Goal: Task Accomplishment & Management: Manage account settings

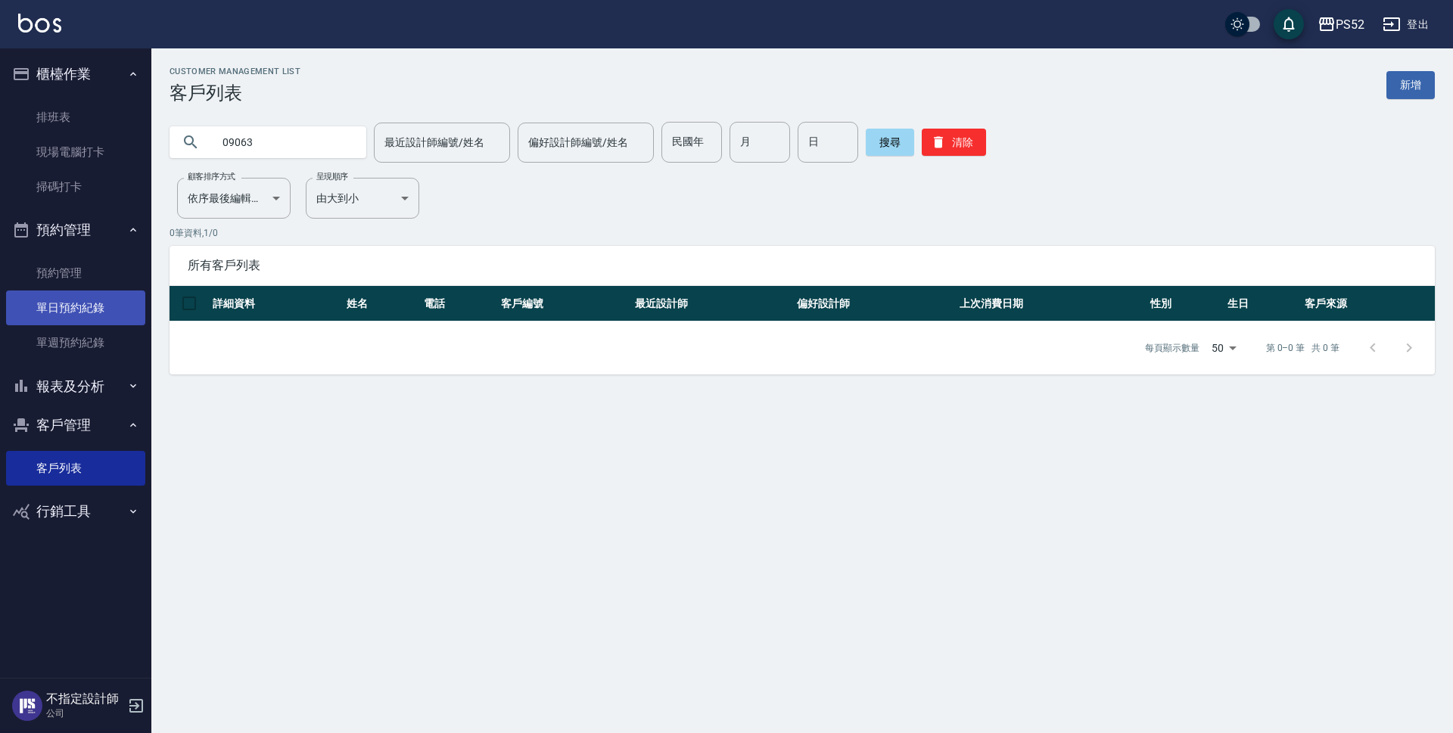
type input "09063"
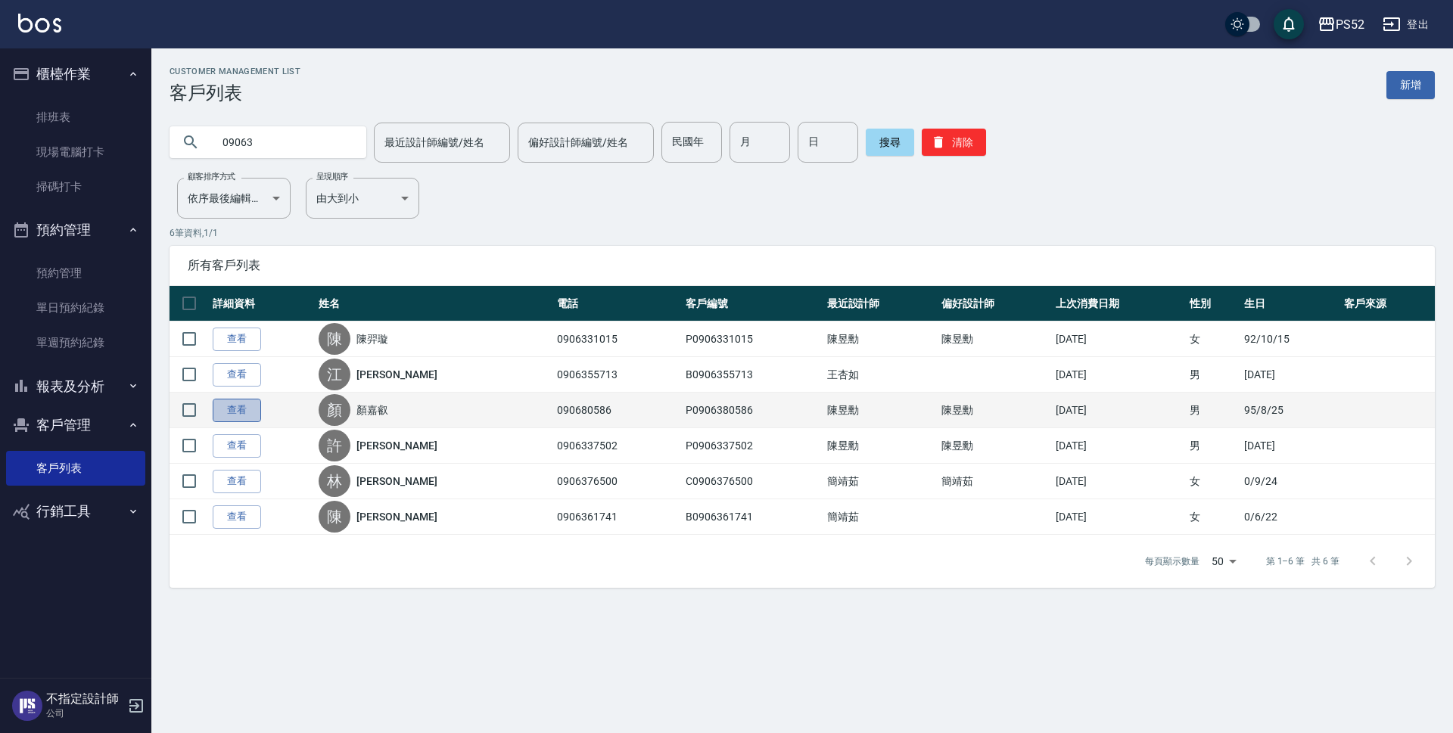
click at [223, 408] on link "查看" at bounding box center [237, 410] width 48 height 23
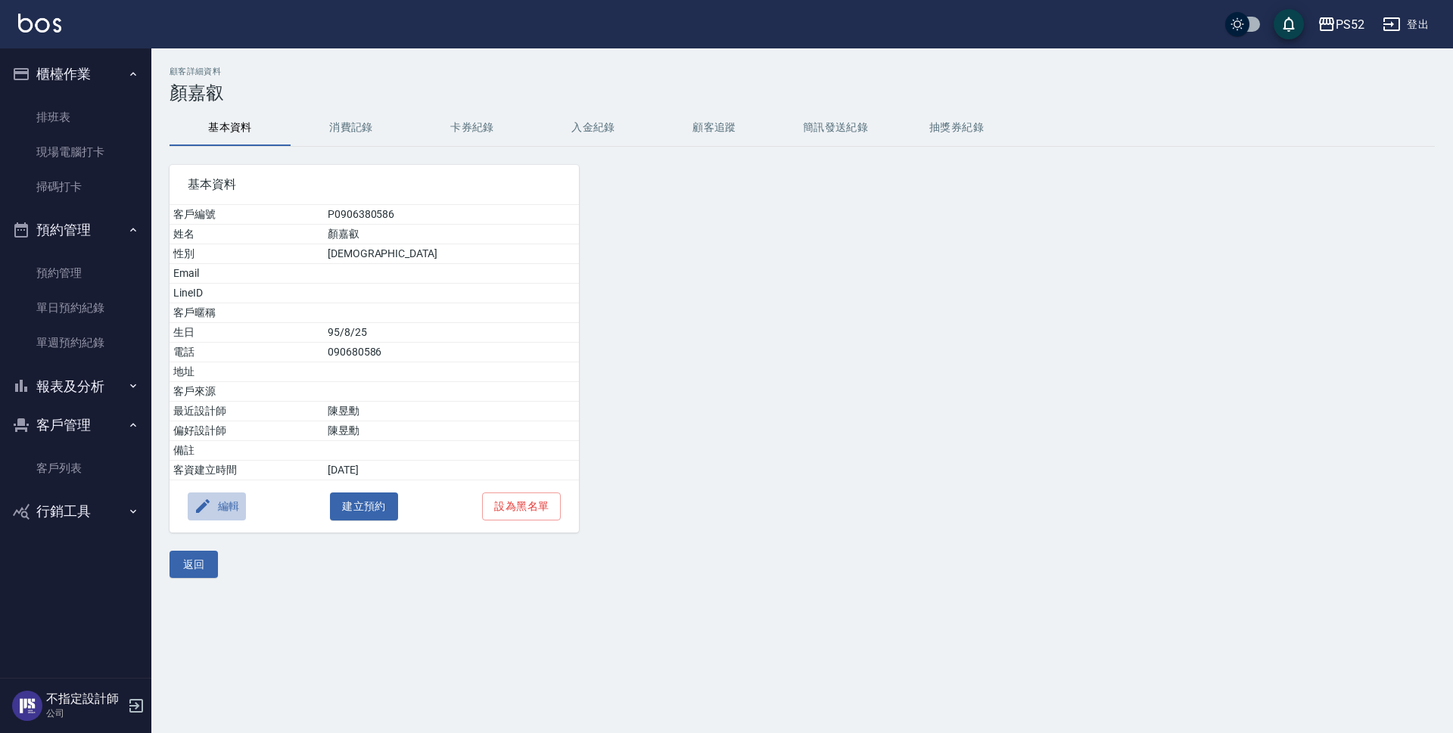
click at [235, 509] on button "編輯" at bounding box center [217, 507] width 58 height 28
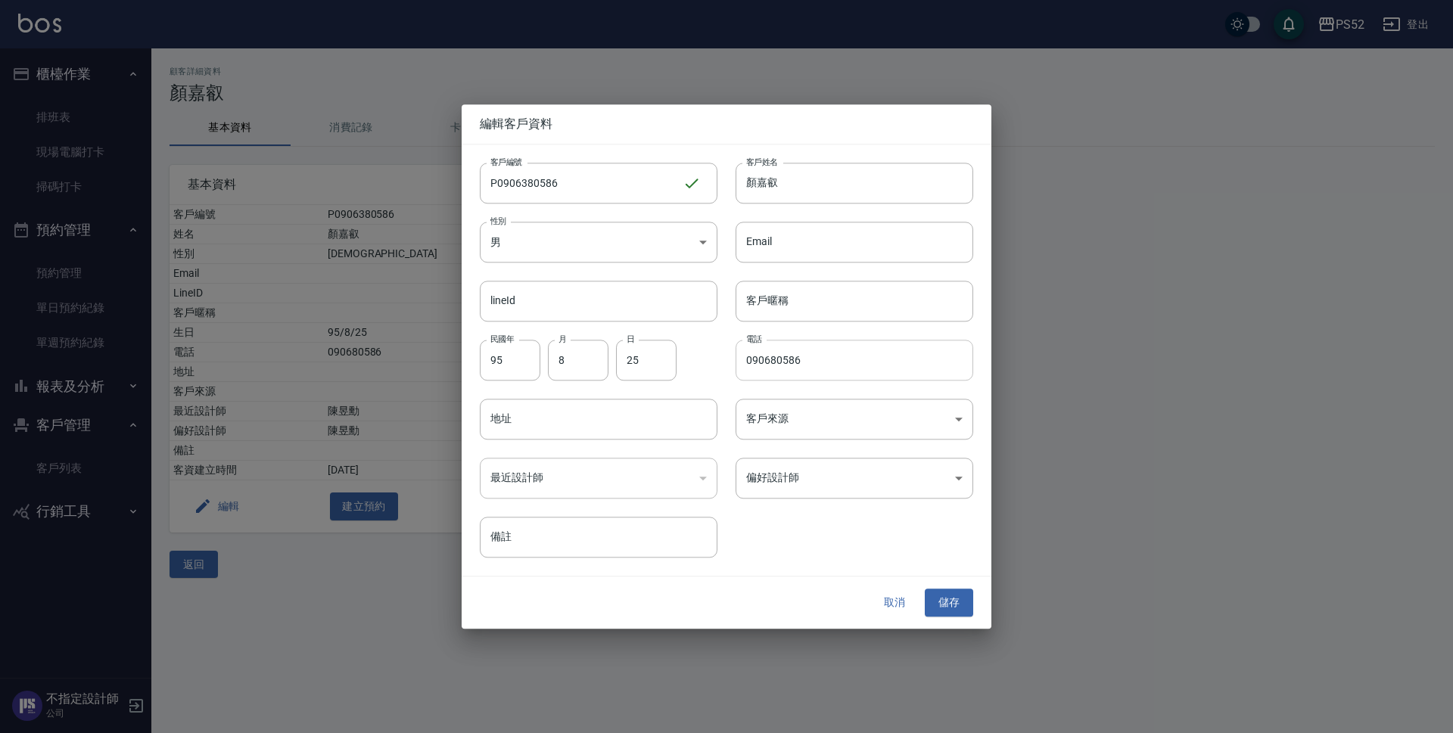
click at [769, 362] on input "090680586" at bounding box center [855, 360] width 238 height 41
type input "0906380586"
click at [954, 588] on div "取消 儲存" at bounding box center [727, 603] width 530 height 52
click at [954, 593] on button "儲存" at bounding box center [949, 604] width 48 height 28
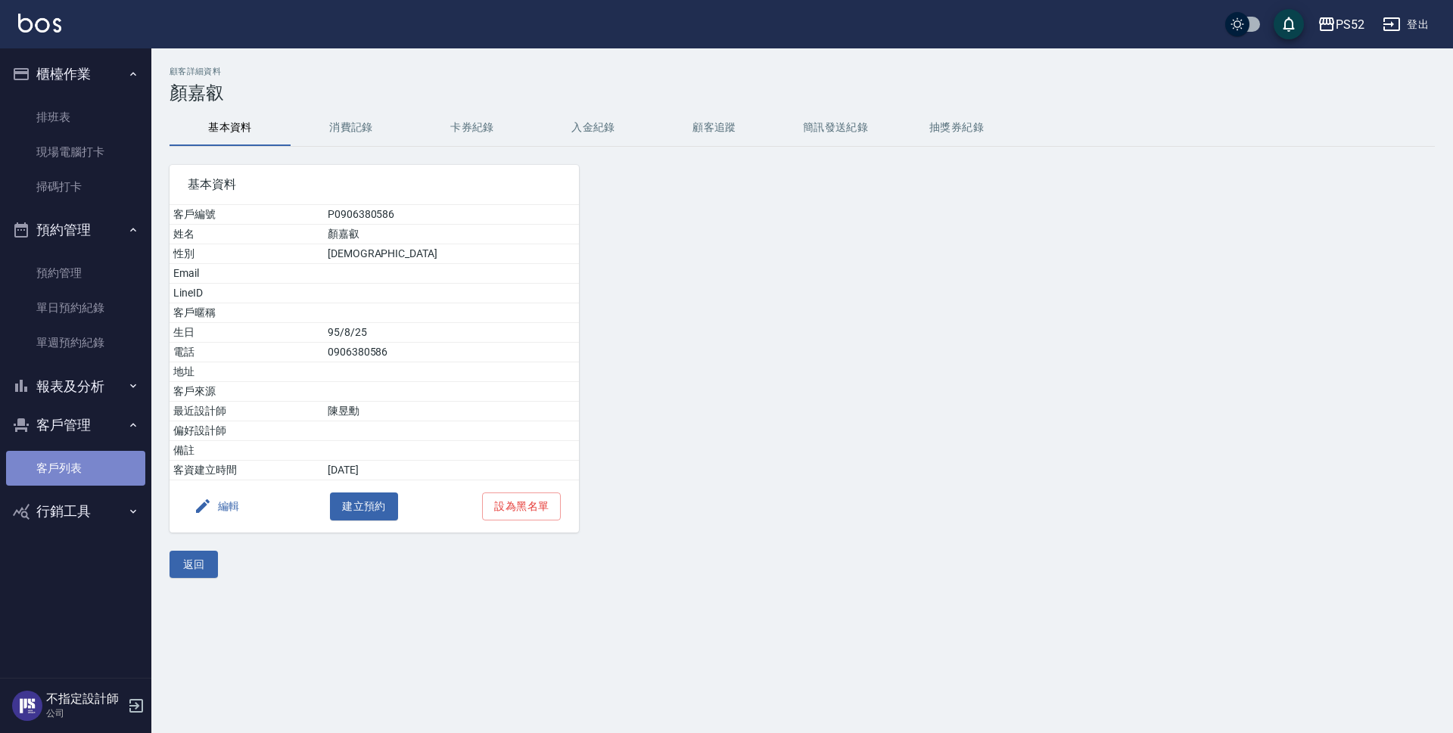
click at [67, 476] on link "客戶列表" at bounding box center [75, 468] width 139 height 35
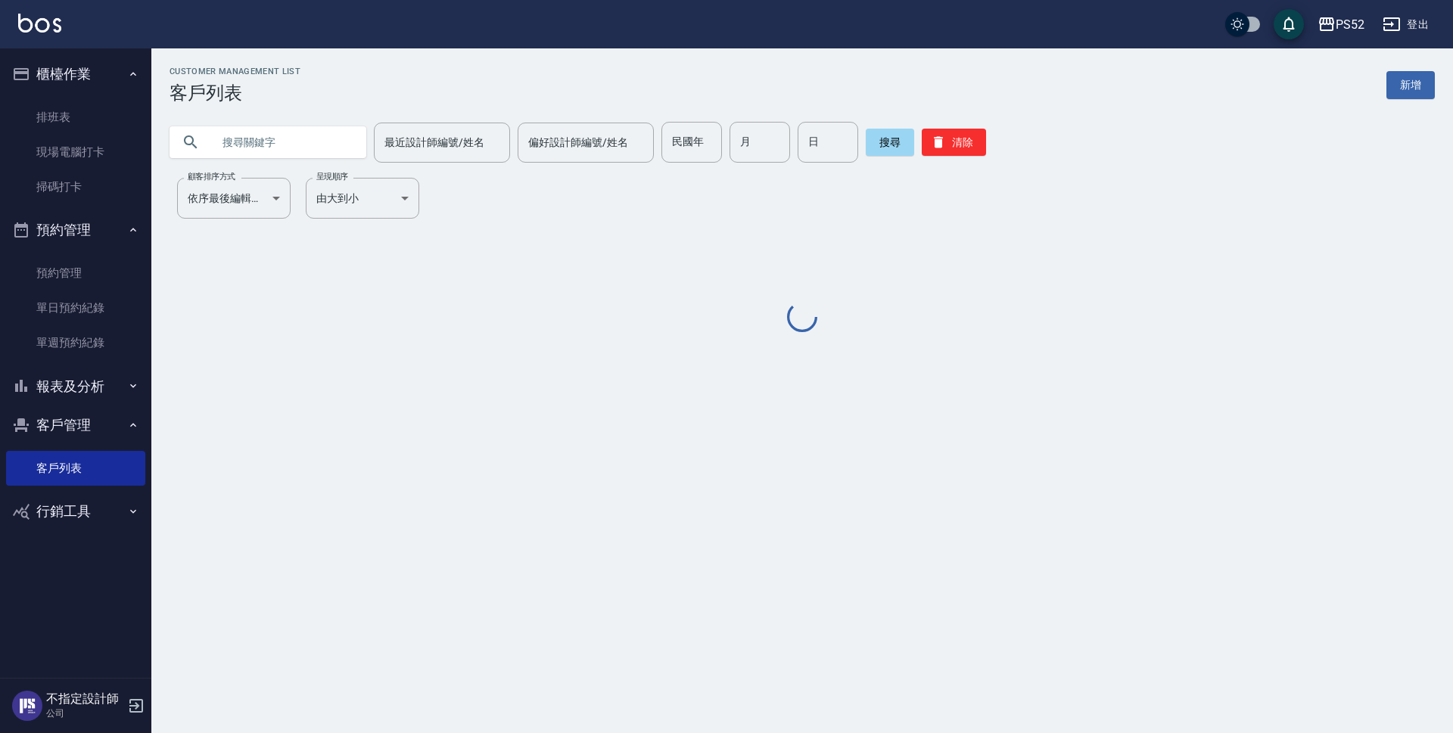
click at [235, 126] on input "text" at bounding box center [283, 142] width 142 height 41
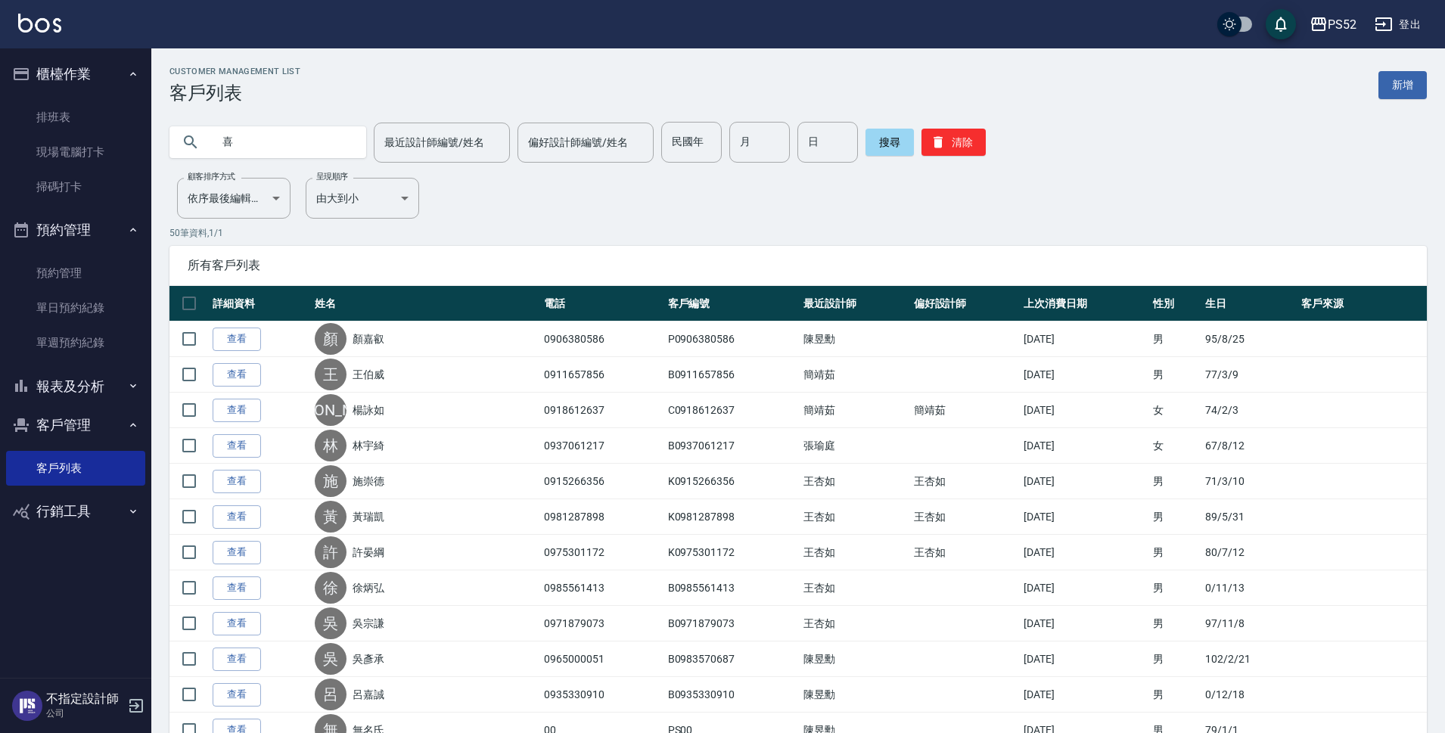
type input "喜"
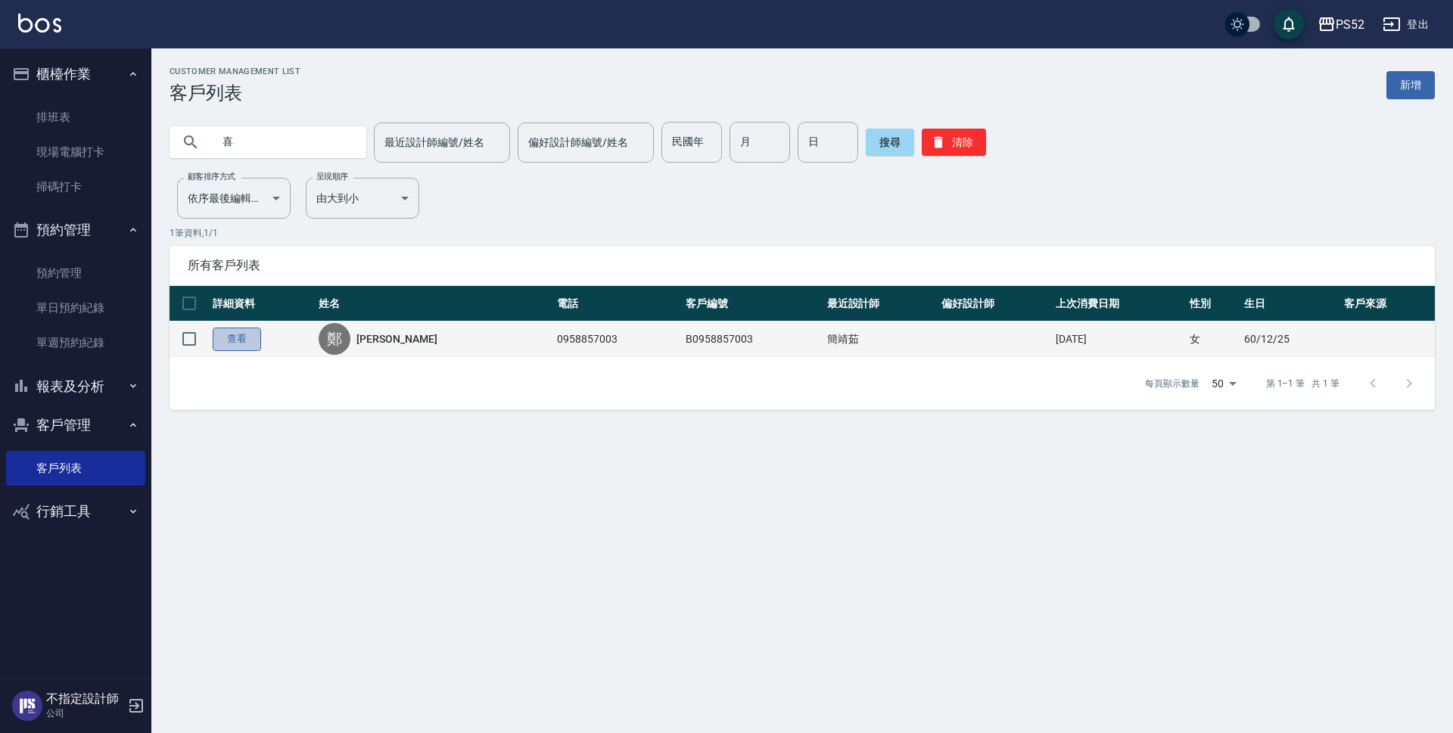
click at [230, 336] on link "查看" at bounding box center [237, 339] width 48 height 23
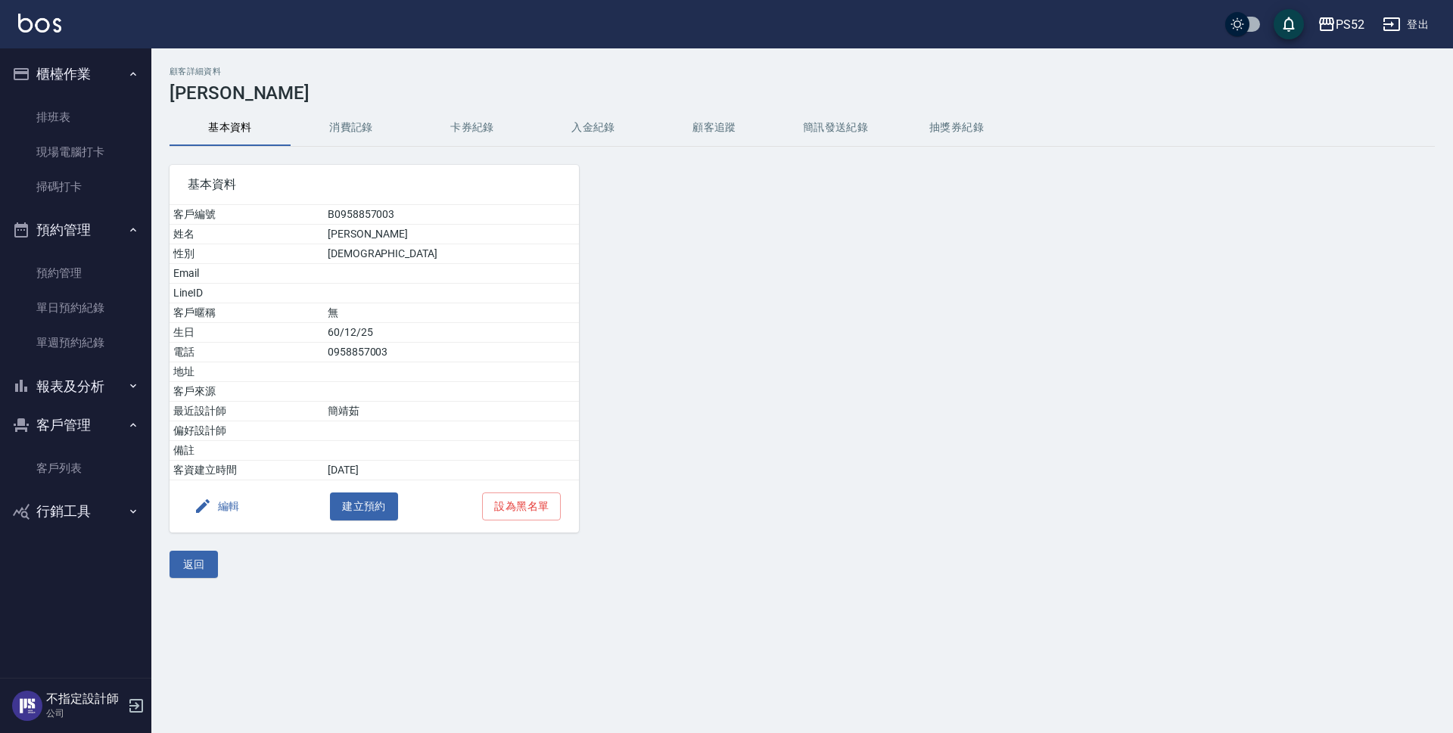
click at [360, 136] on button "消費記錄" at bounding box center [351, 128] width 121 height 36
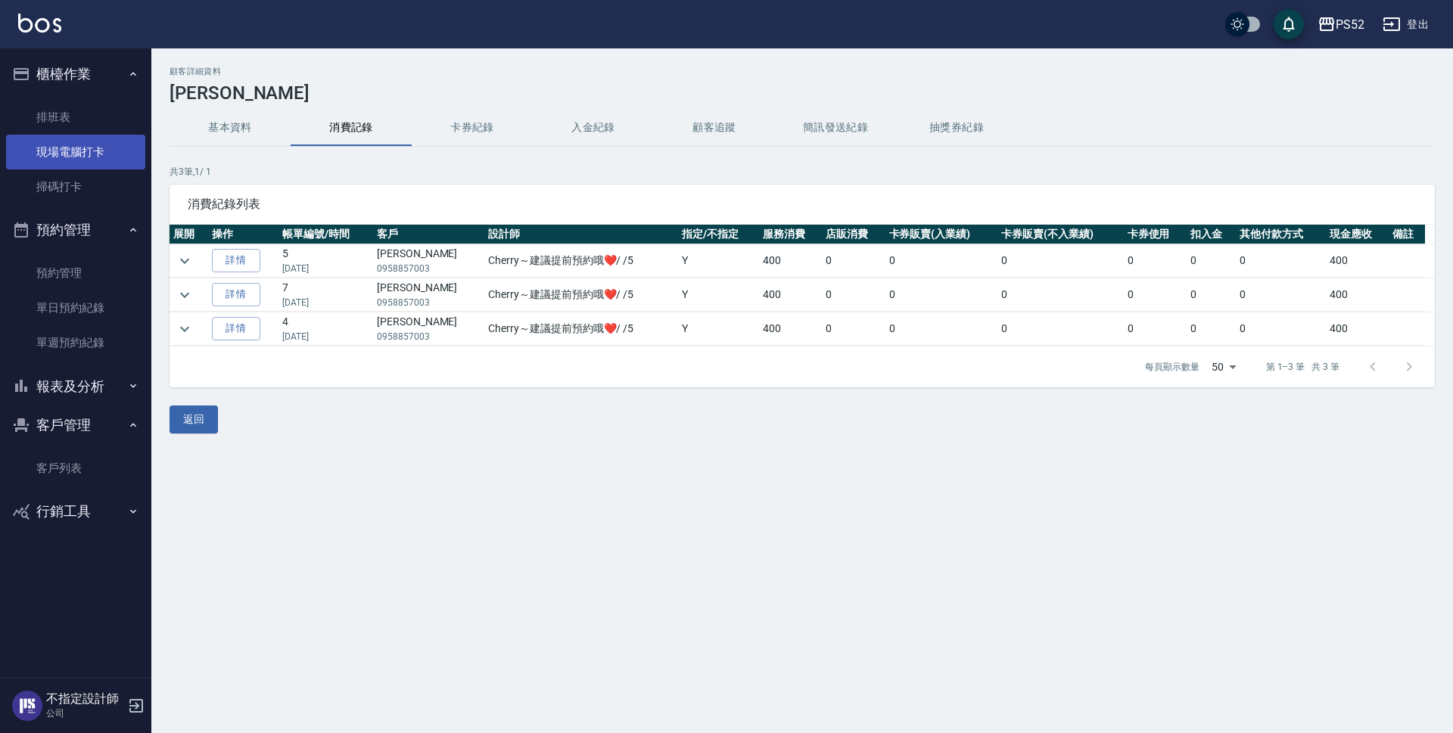
click at [81, 160] on link "現場電腦打卡" at bounding box center [75, 152] width 139 height 35
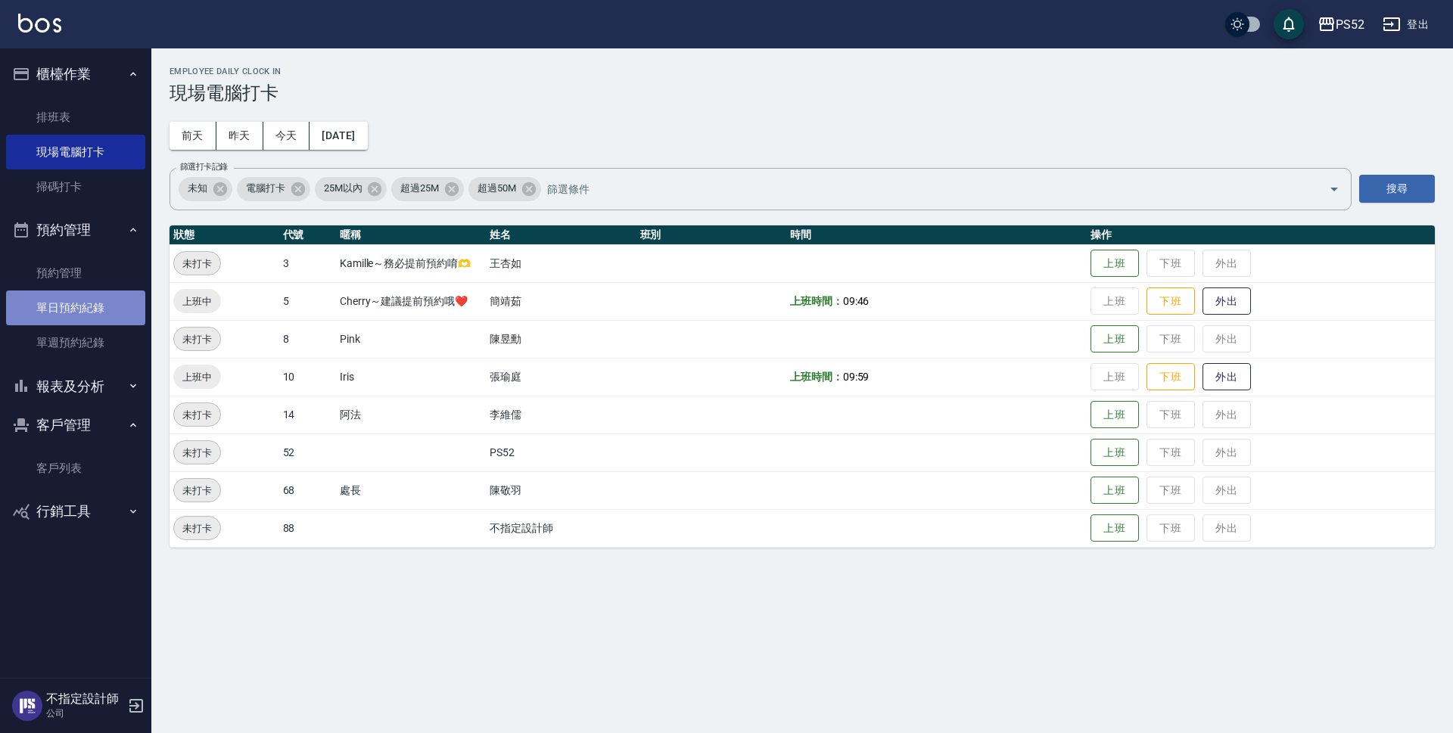
click at [119, 297] on link "單日預約紀錄" at bounding box center [75, 308] width 139 height 35
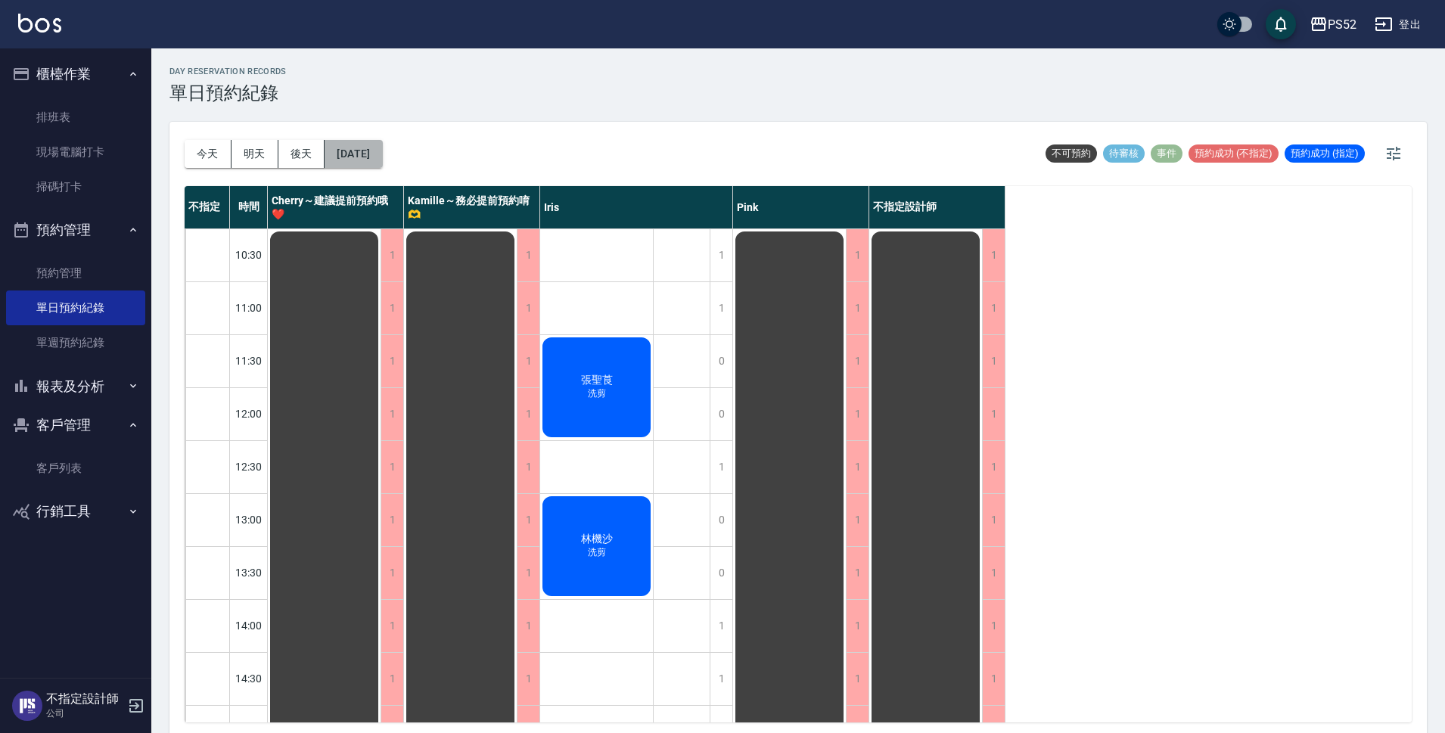
click at [382, 154] on button "[DATE]" at bounding box center [354, 154] width 58 height 28
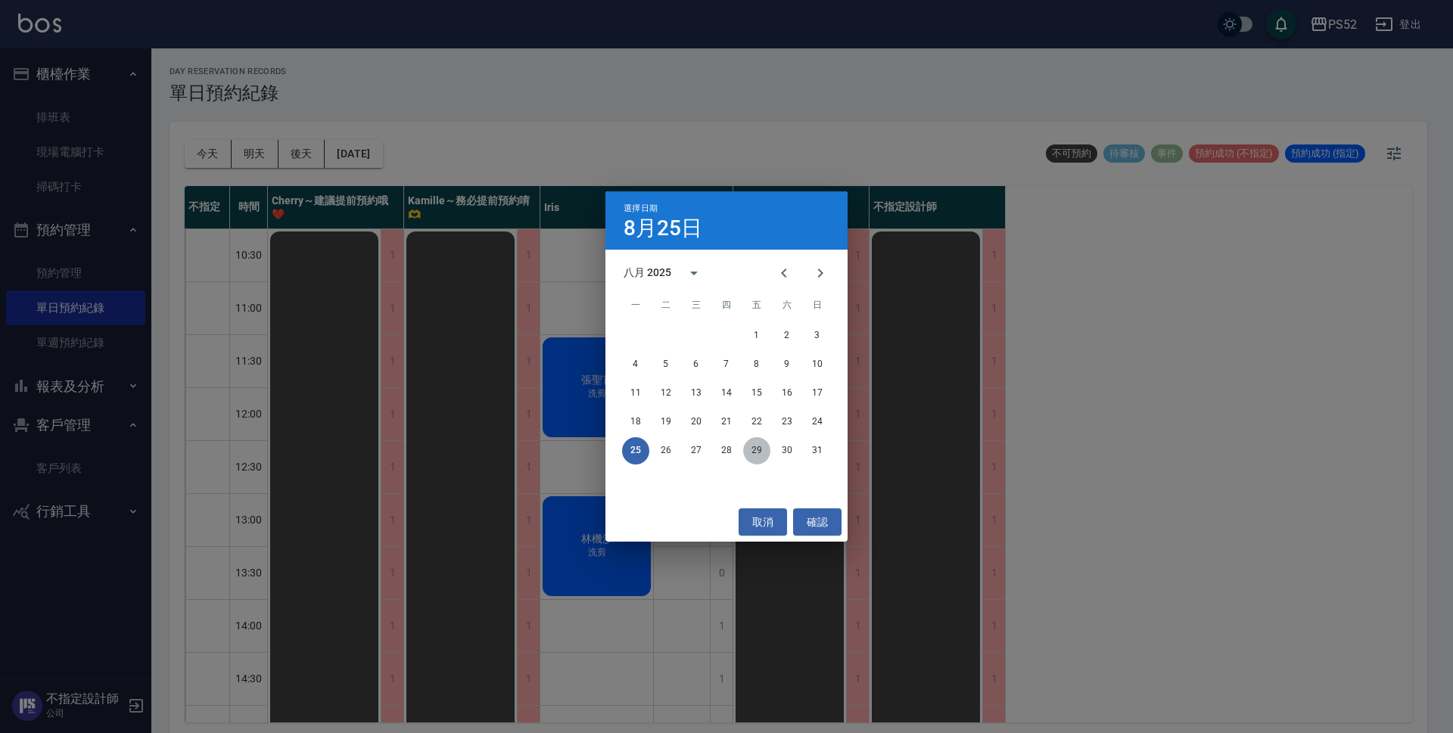
click at [765, 451] on button "29" at bounding box center [756, 450] width 27 height 27
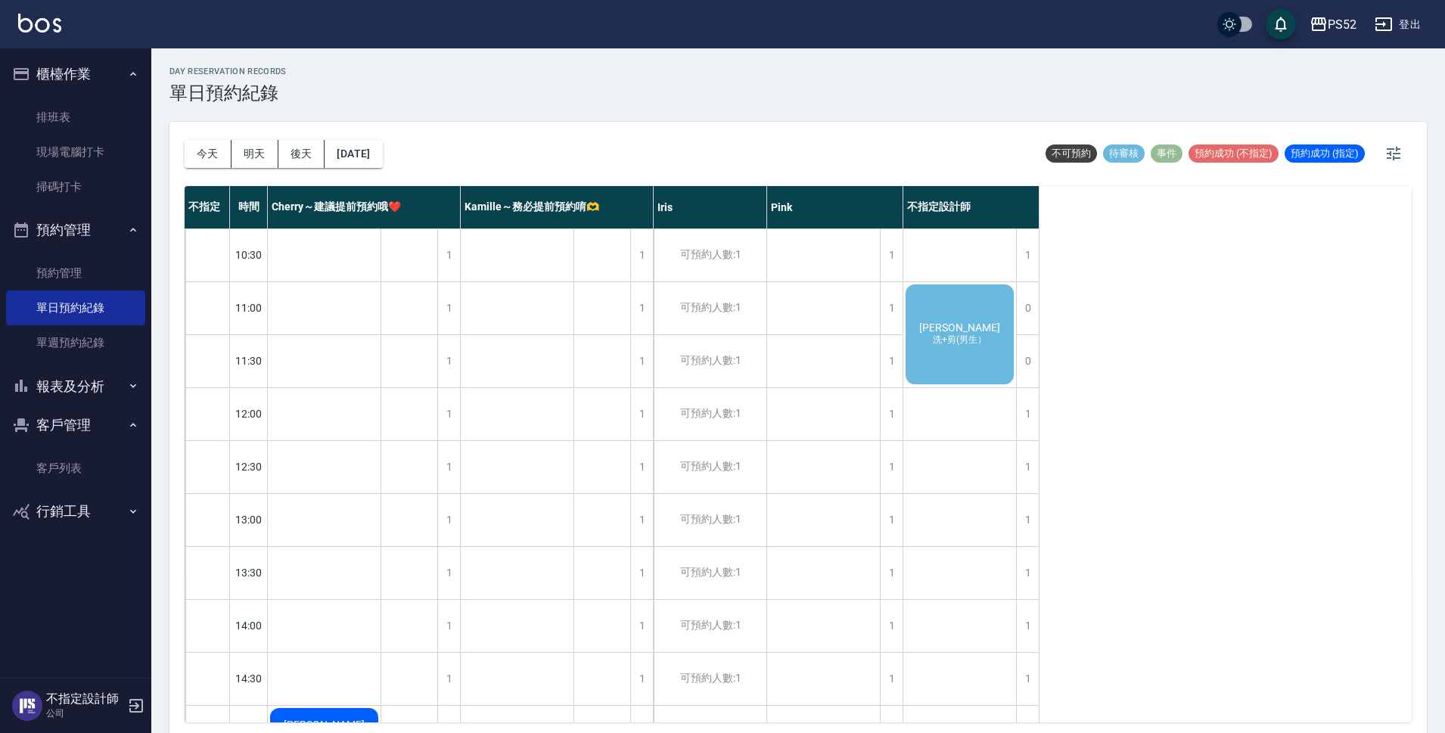
click at [381, 706] on div "[PERSON_NAME] 洗+剪(男生）" at bounding box center [324, 731] width 113 height 51
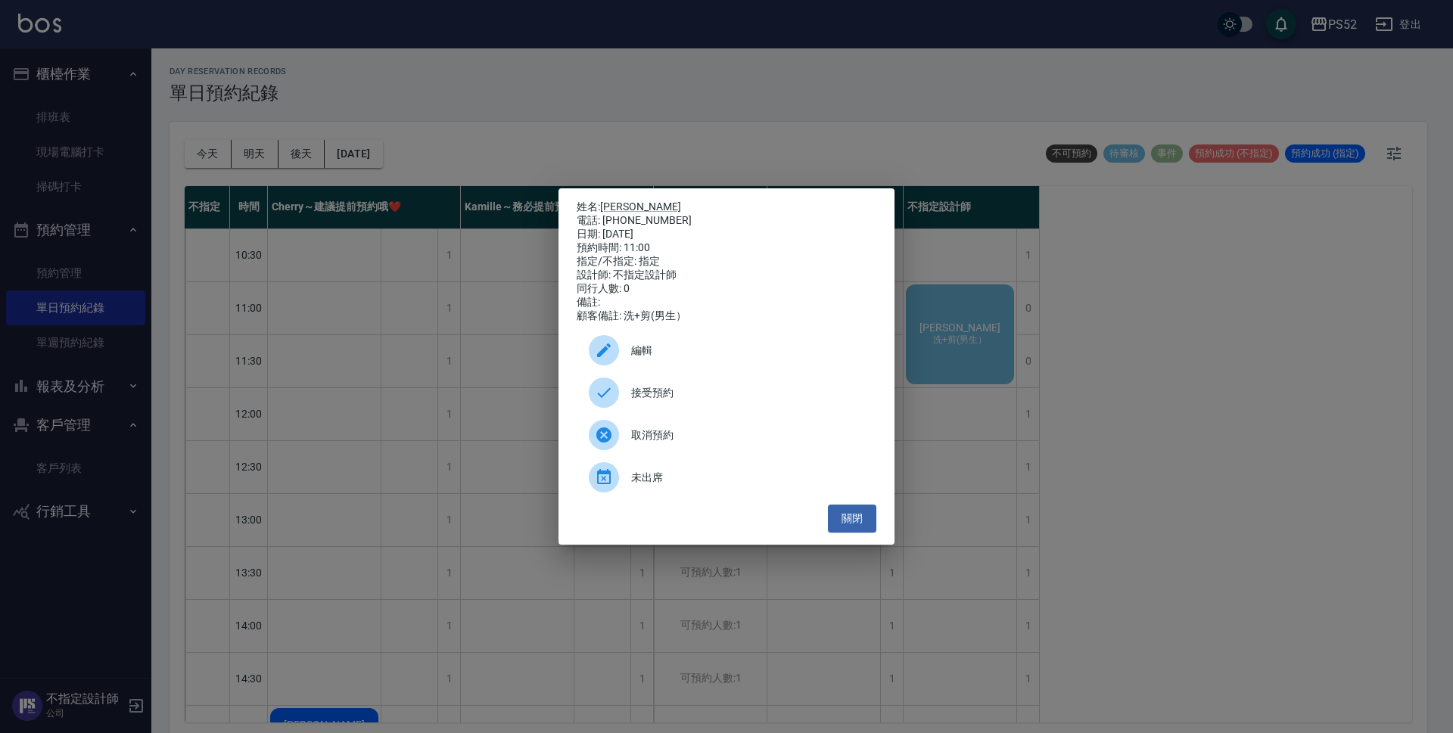
click at [717, 390] on div "接受預約" at bounding box center [727, 393] width 300 height 42
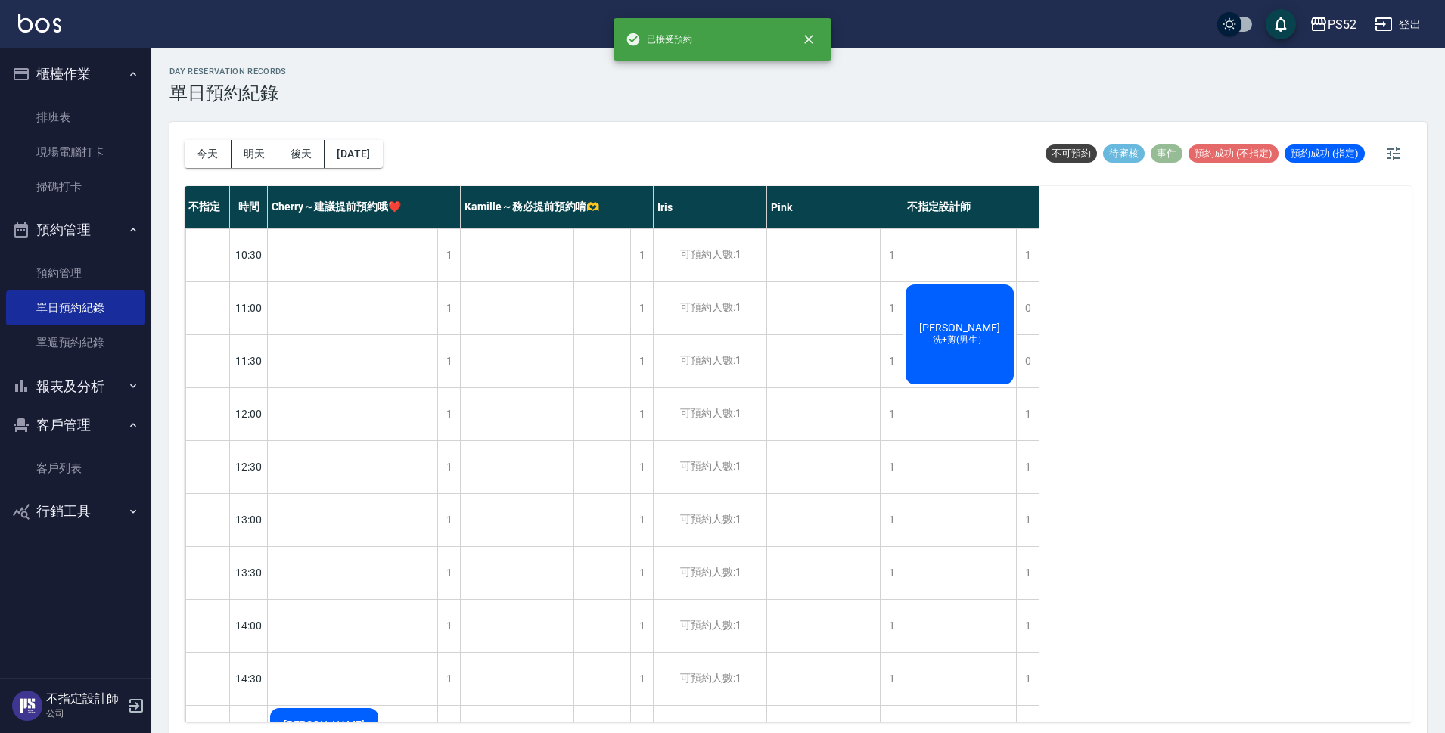
click at [381, 706] on div "[PERSON_NAME] 洗+剪(男生）" at bounding box center [324, 731] width 113 height 51
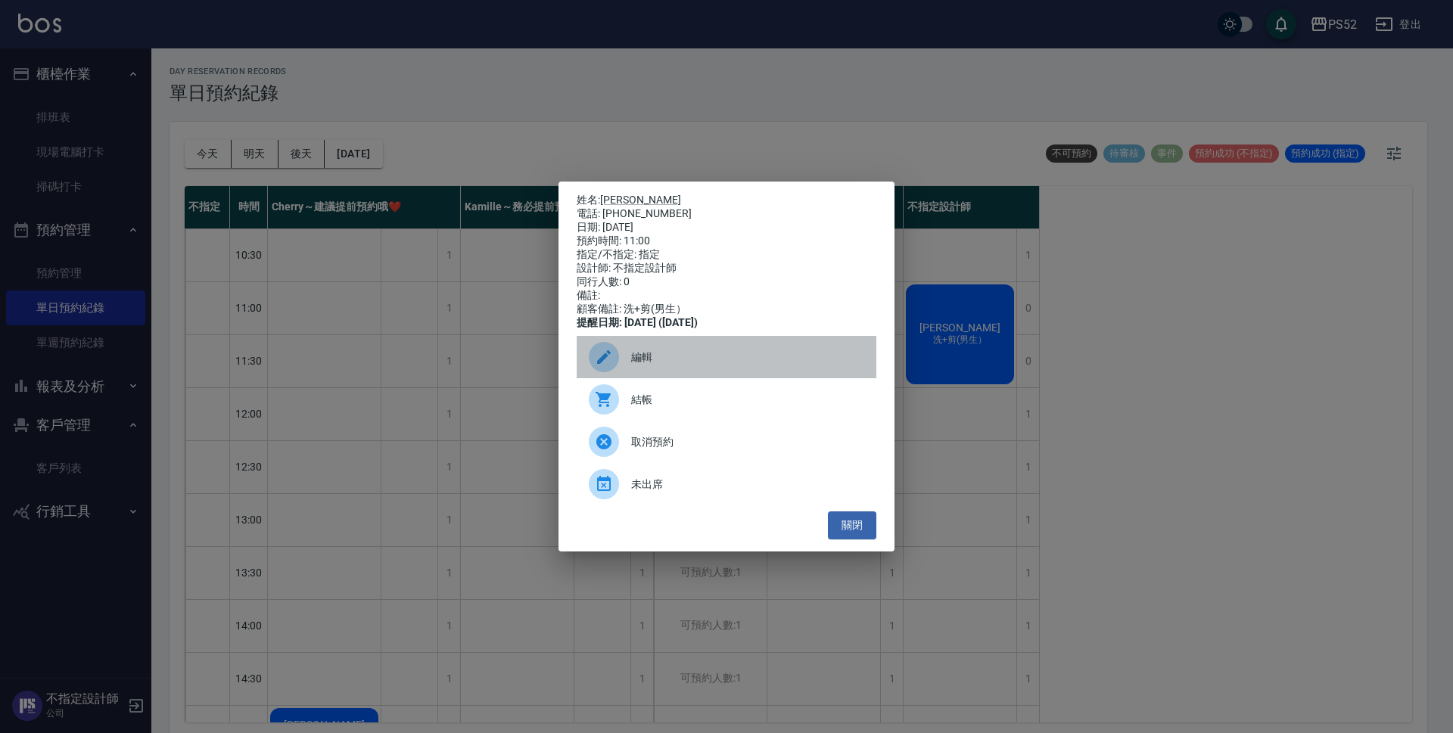
click at [715, 375] on div "編輯" at bounding box center [727, 357] width 300 height 42
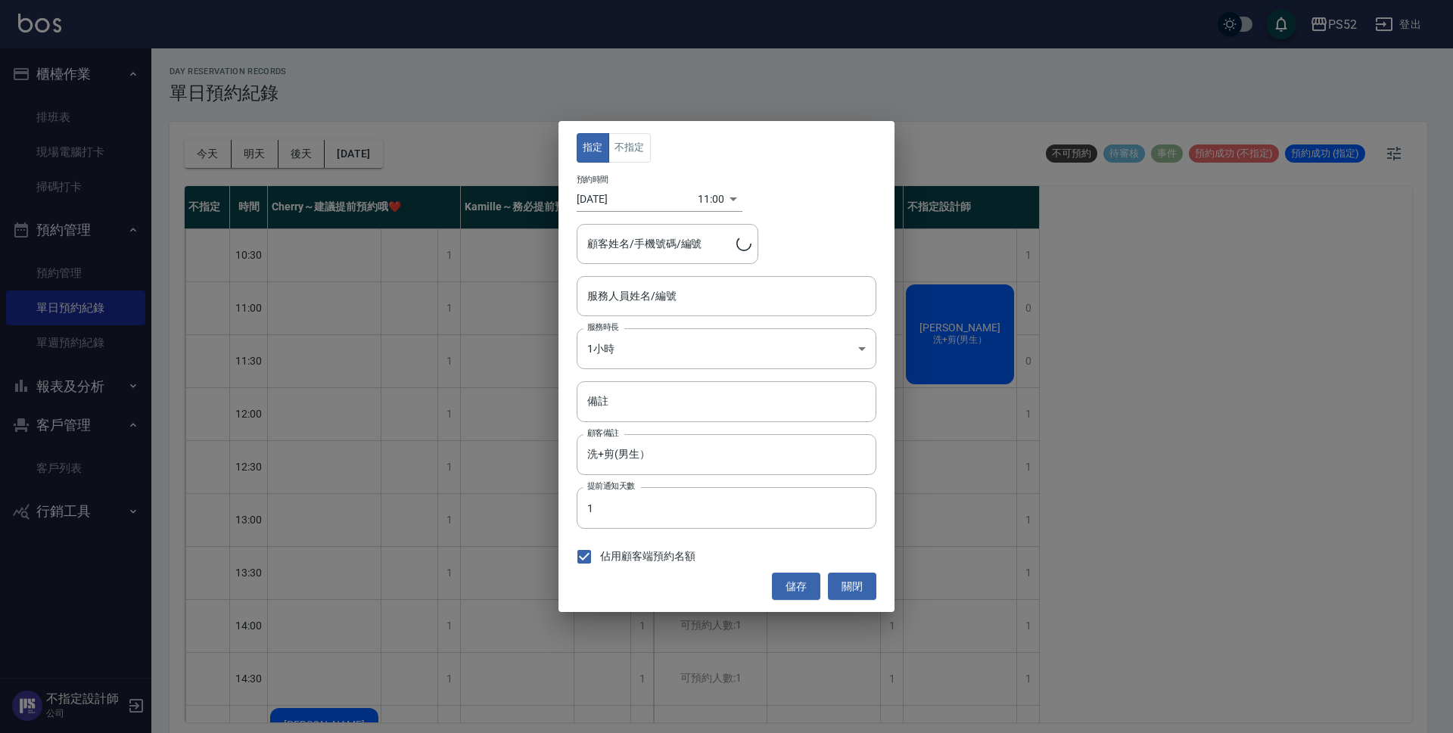
type input "不指定設計師-88"
type input "[PERSON_NAME]/0927551685/B0927551685"
click at [633, 153] on button "不指定" at bounding box center [629, 148] width 42 height 30
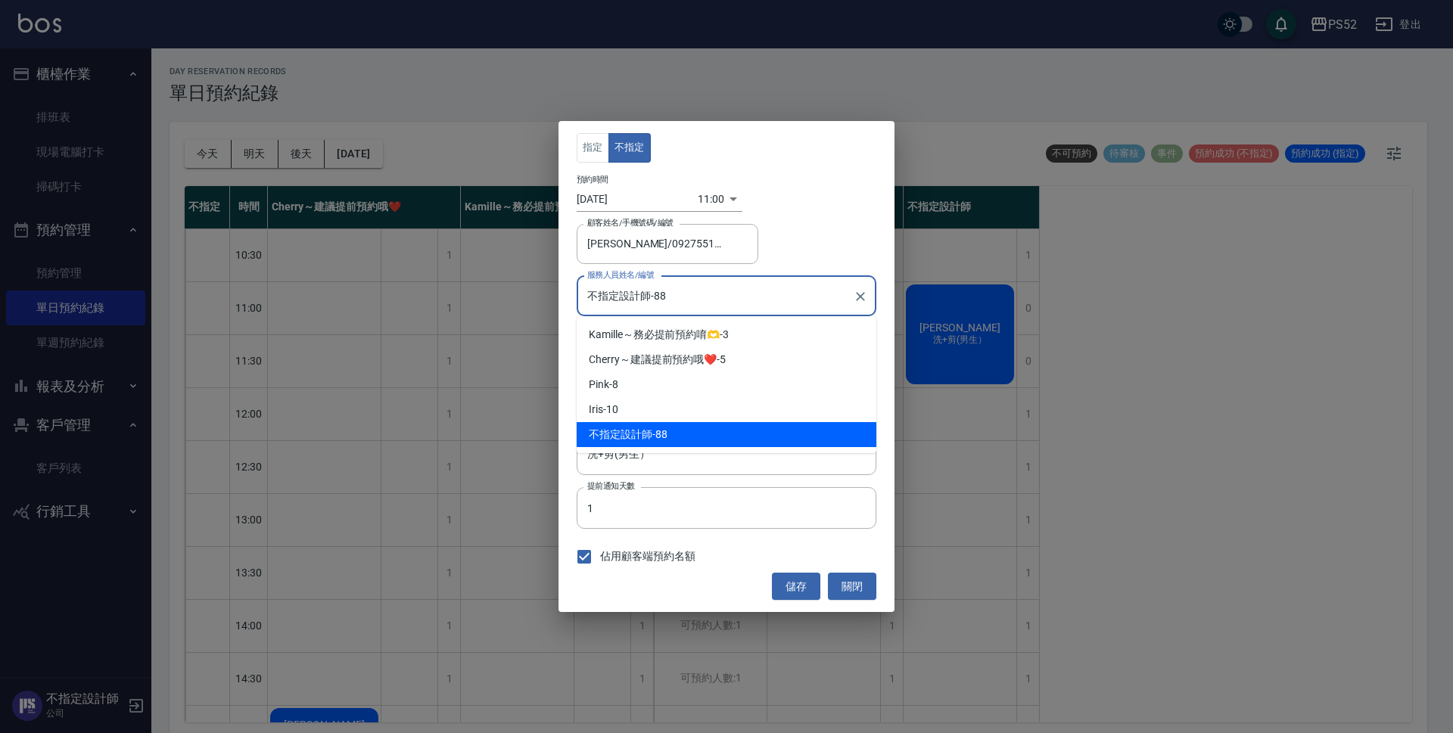
click at [699, 307] on input "不指定設計師-88" at bounding box center [714, 296] width 263 height 26
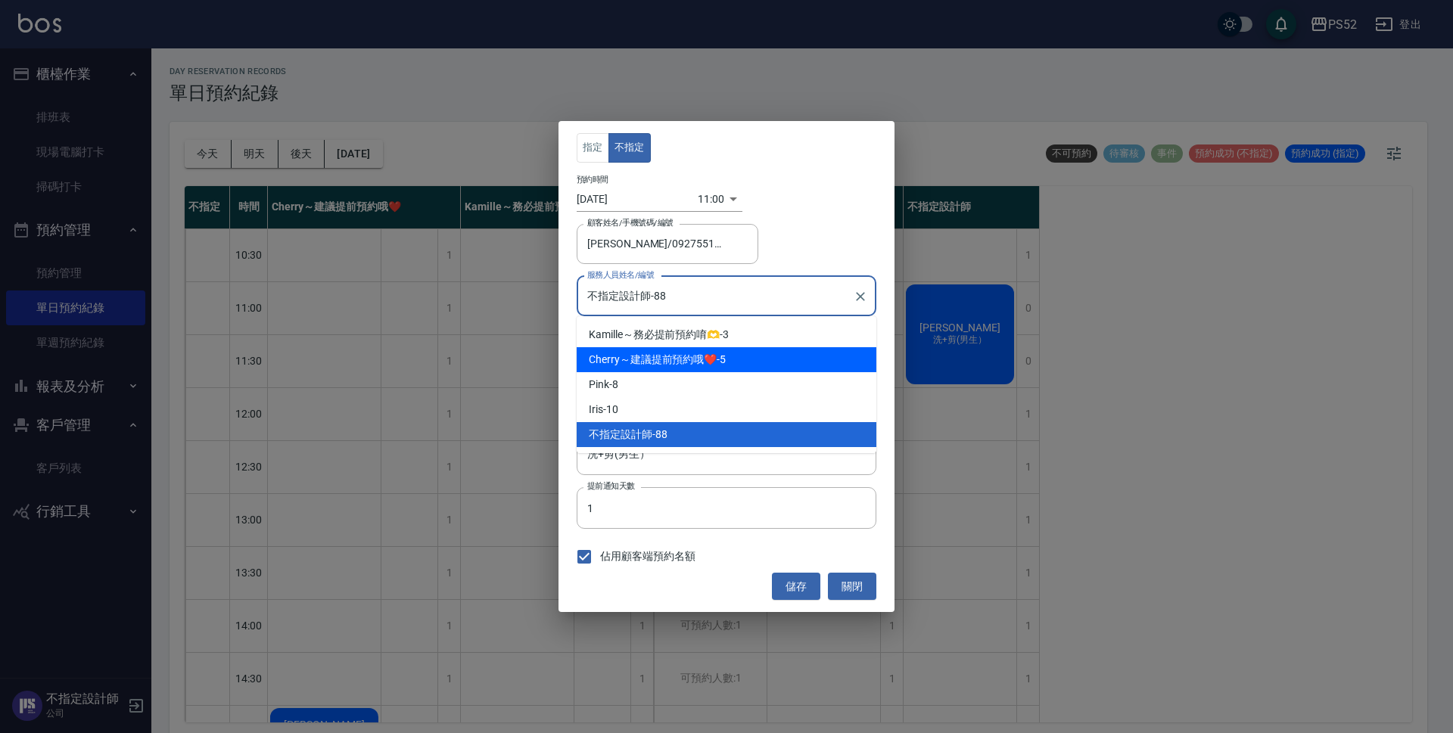
click at [706, 350] on div "Cherry～建議提前預約哦❤️ -5" at bounding box center [727, 359] width 300 height 25
type input "Cherry～建議提前預約哦❤️-5"
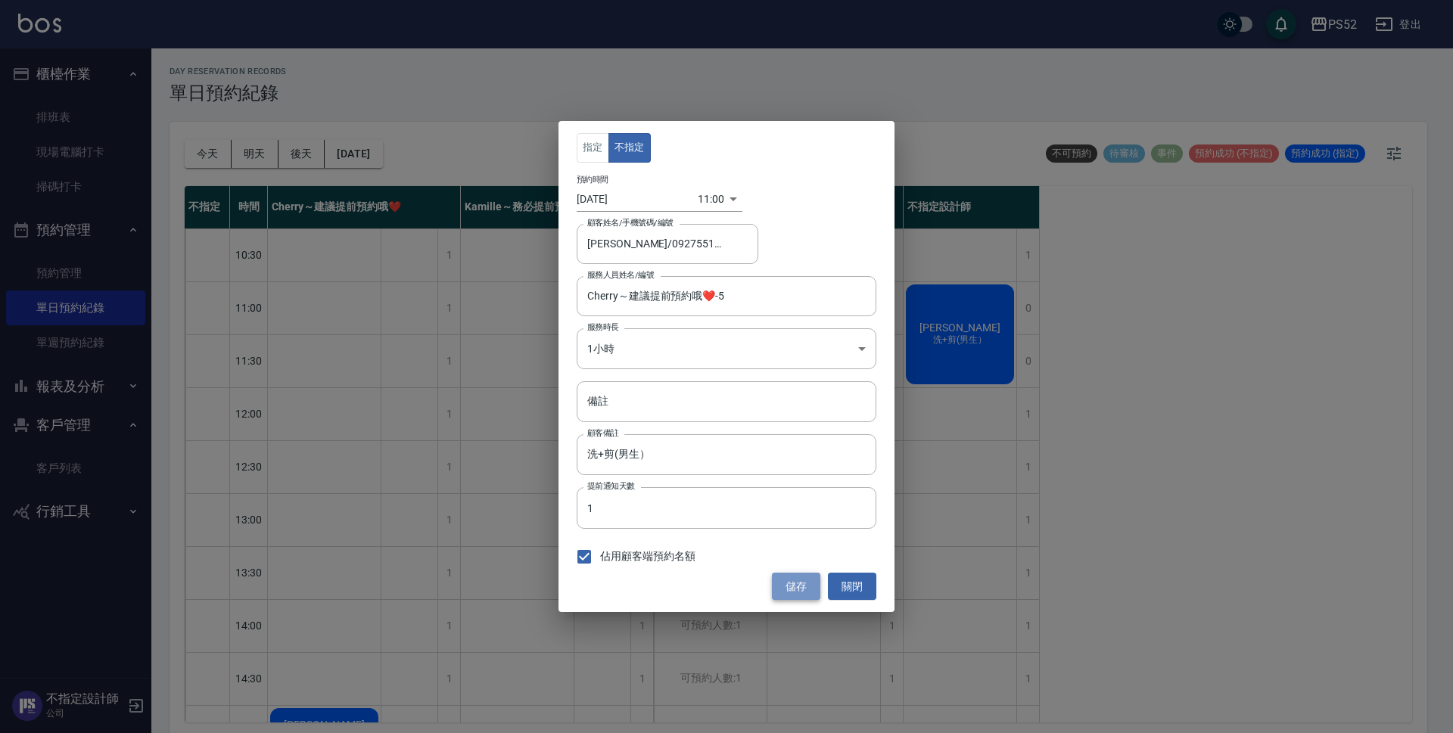
click at [807, 583] on button "儲存" at bounding box center [796, 587] width 48 height 28
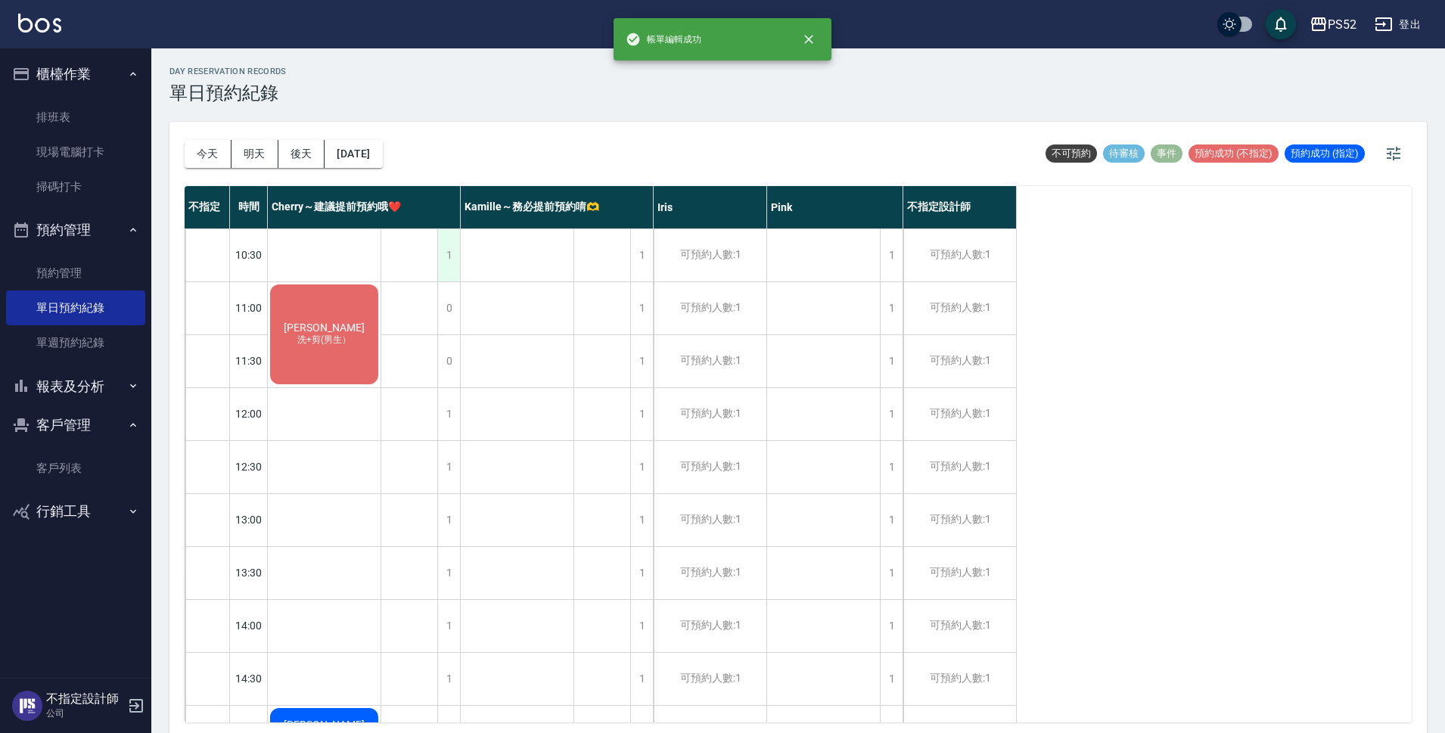
click at [445, 248] on div "1" at bounding box center [448, 255] width 23 height 52
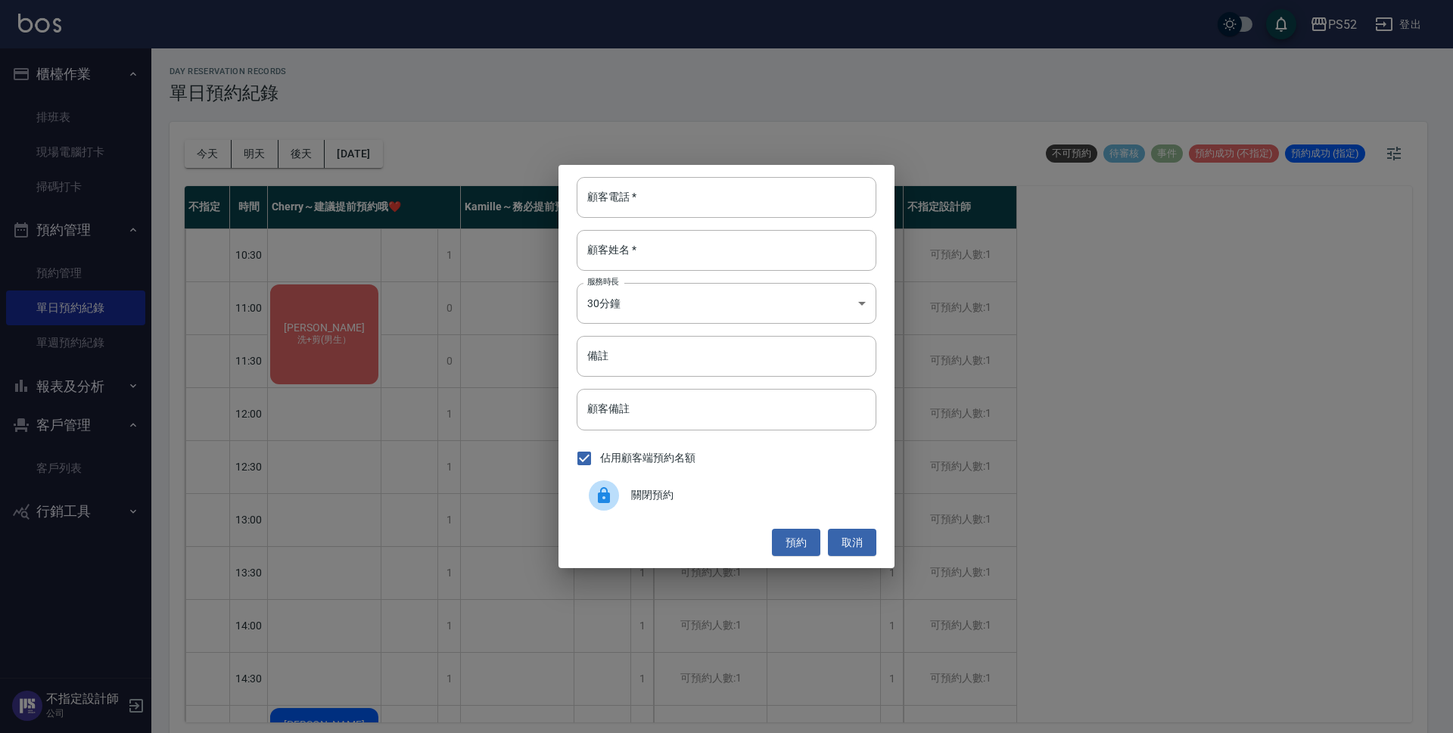
click at [673, 497] on span "關閉預約" at bounding box center [747, 495] width 233 height 16
